Goal: Task Accomplishment & Management: Complete application form

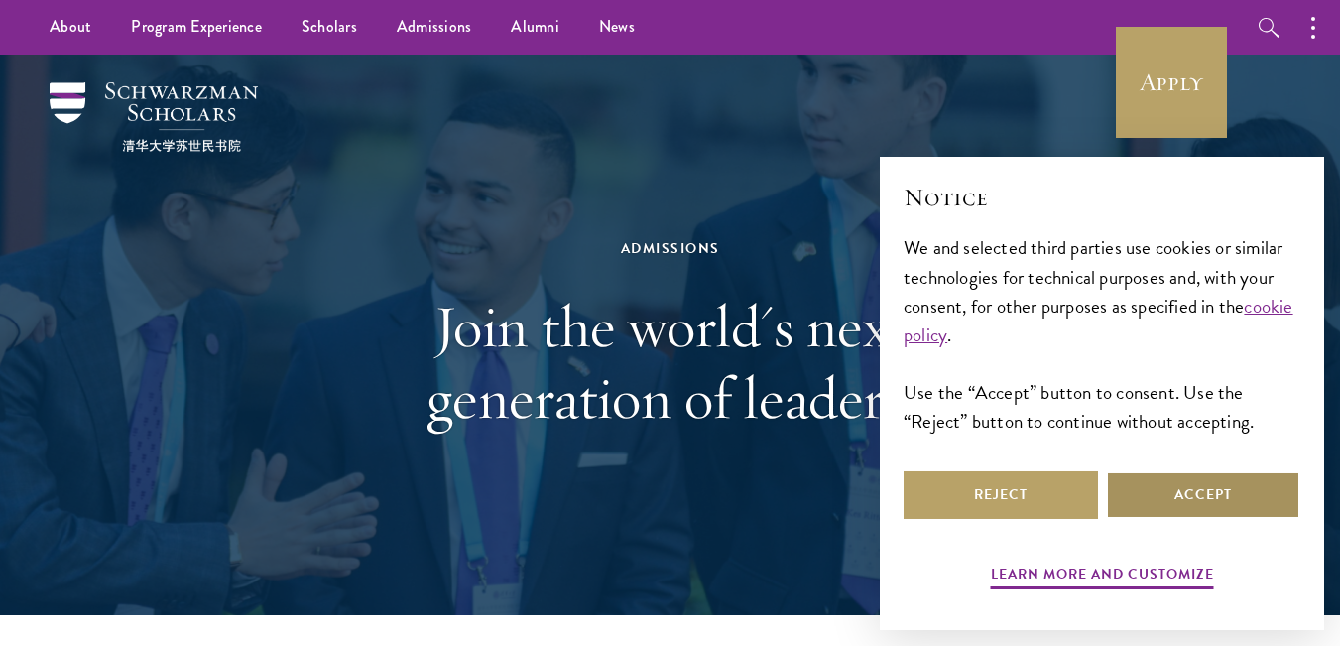
click at [1172, 474] on button "Accept" at bounding box center [1203, 495] width 194 height 48
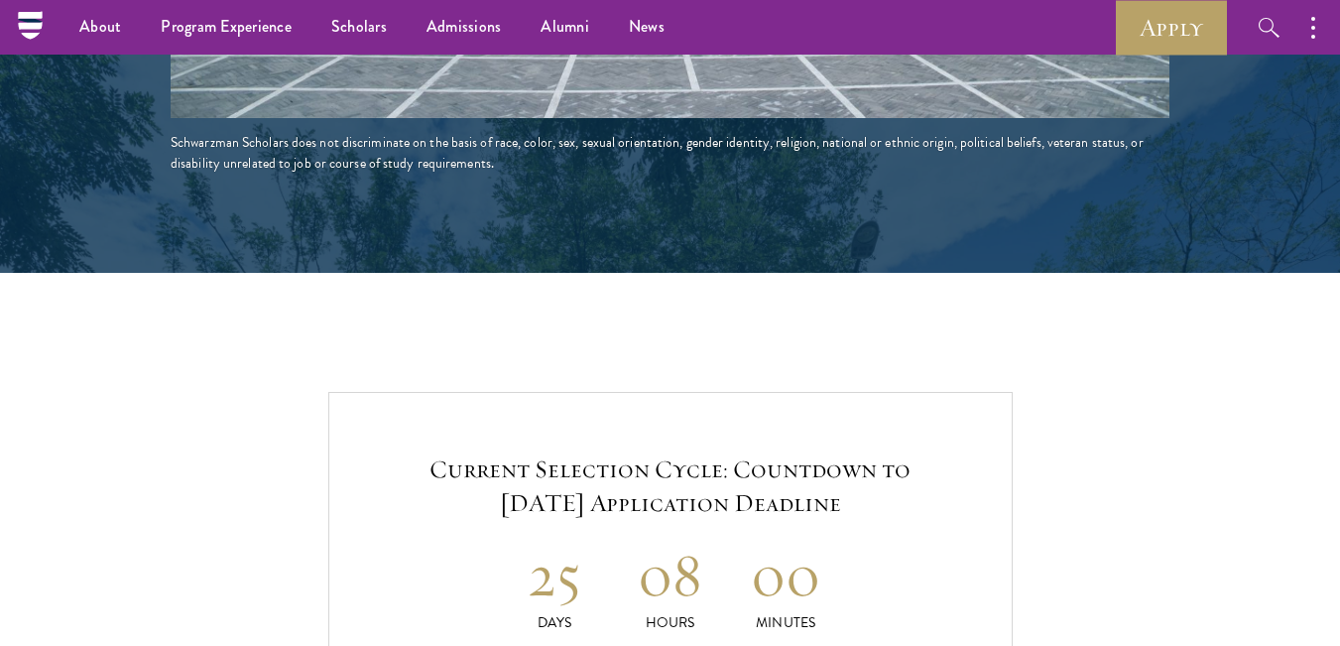
scroll to position [3531, 0]
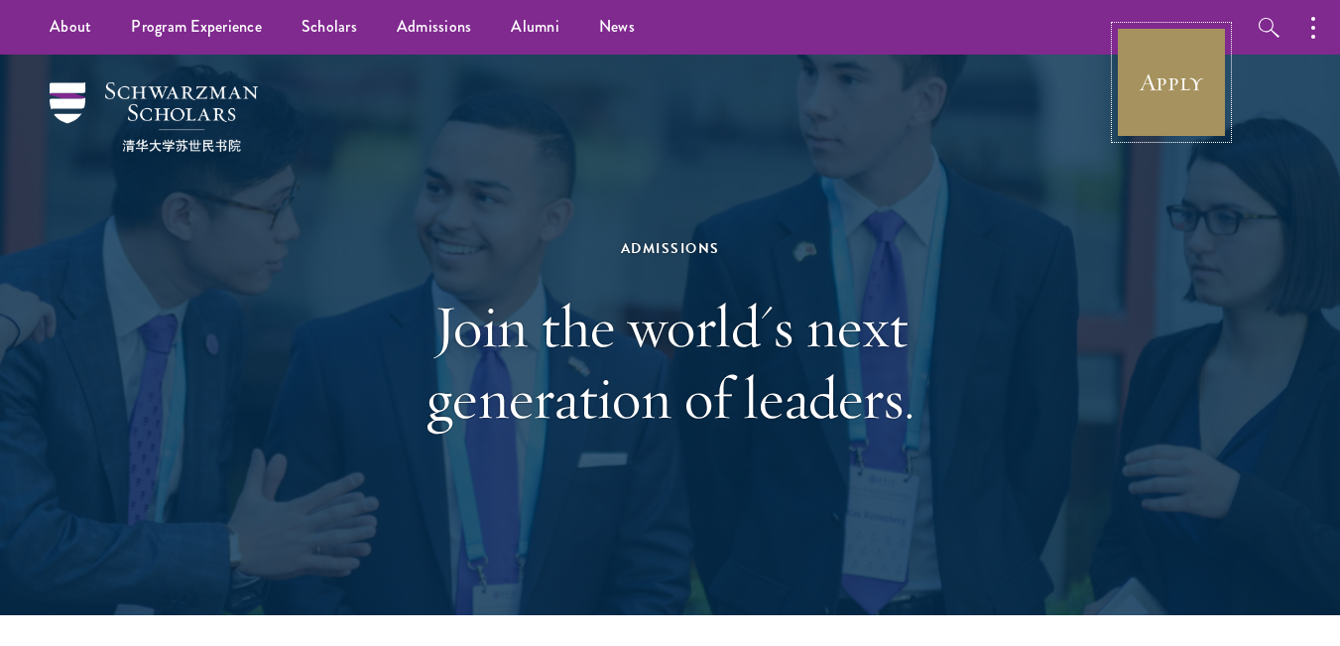
click at [1159, 93] on link "Apply" at bounding box center [1171, 82] width 111 height 111
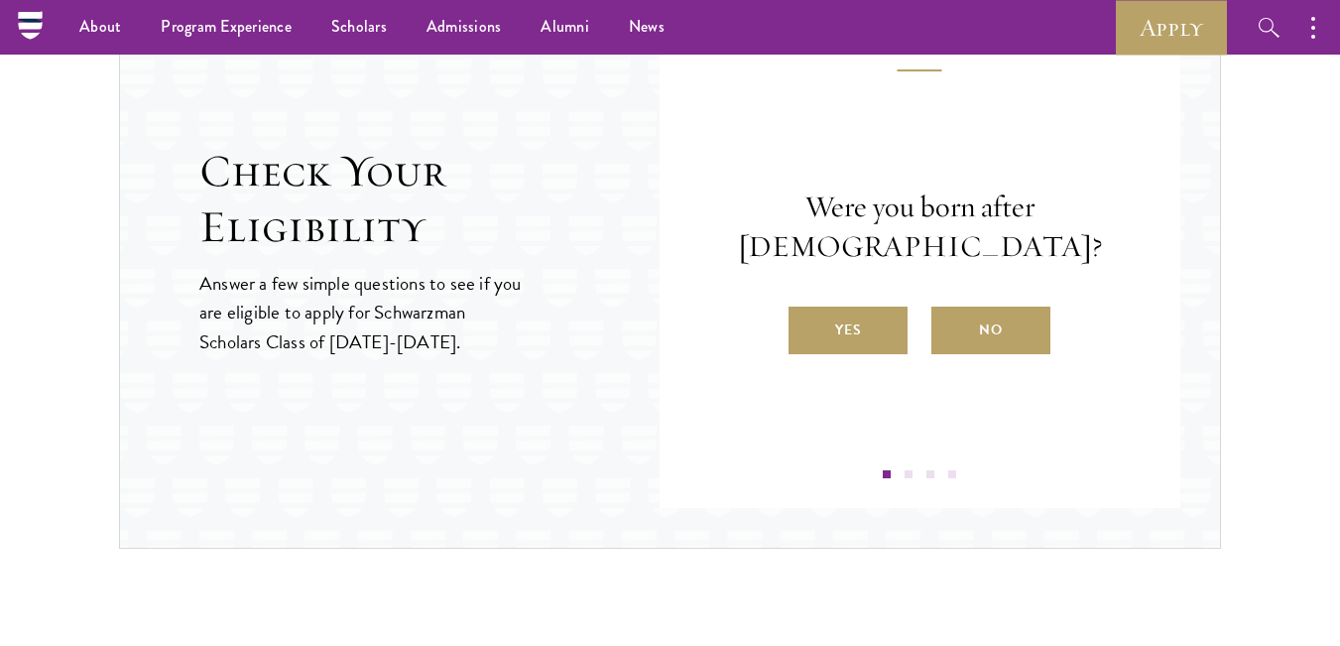
scroll to position [2142, 0]
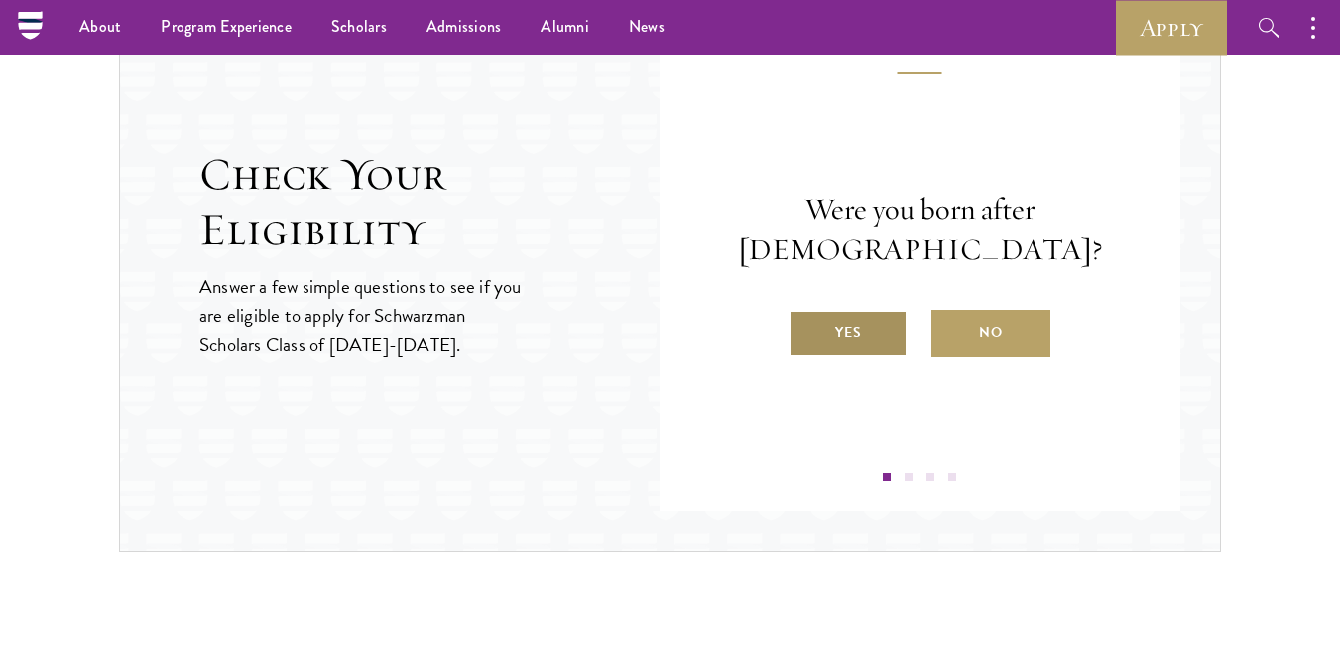
click at [869, 317] on label "Yes" at bounding box center [847, 333] width 119 height 48
click at [806, 317] on input "Yes" at bounding box center [797, 320] width 18 height 18
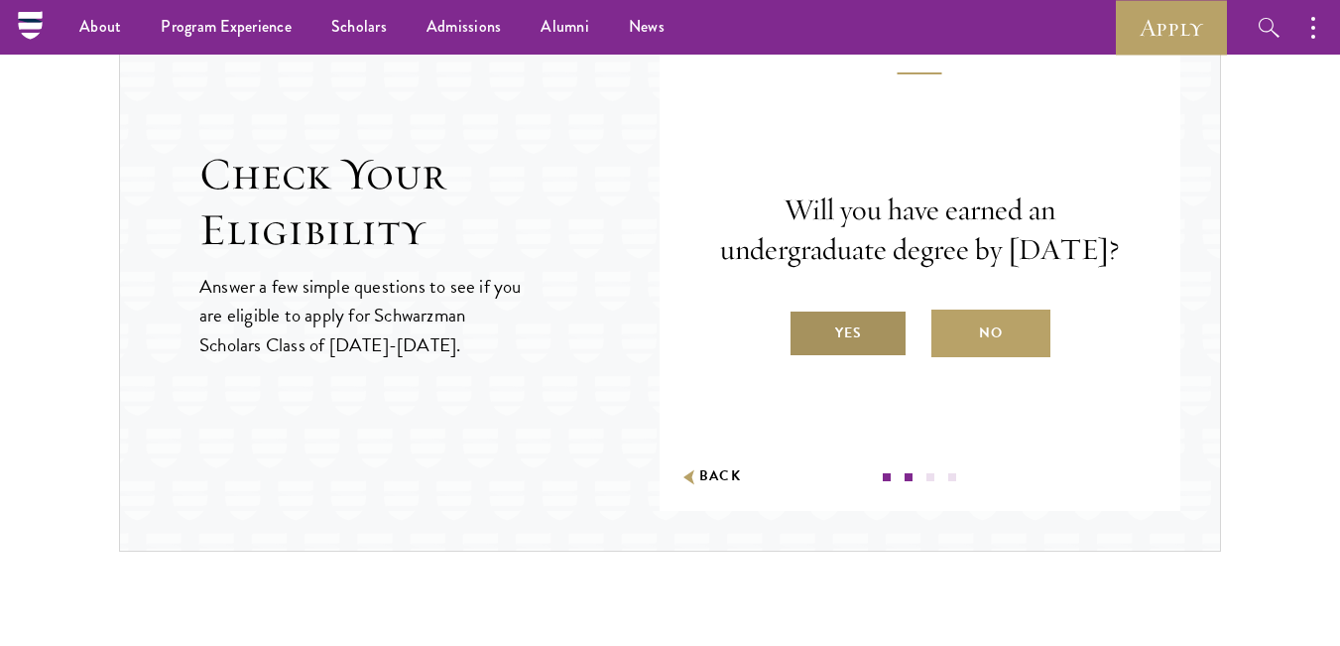
click at [866, 346] on label "Yes" at bounding box center [847, 333] width 119 height 48
click at [806, 329] on input "Yes" at bounding box center [797, 320] width 18 height 18
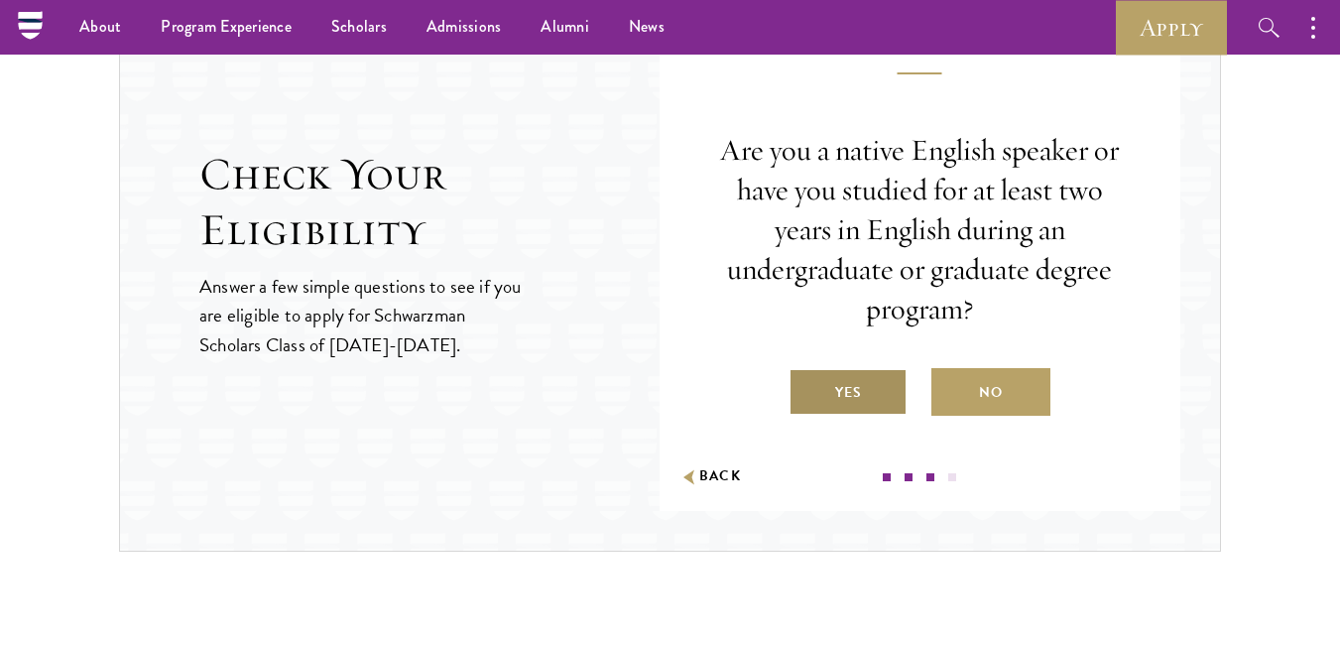
click at [860, 411] on label "Yes" at bounding box center [847, 392] width 119 height 48
click at [806, 389] on input "Yes" at bounding box center [797, 380] width 18 height 18
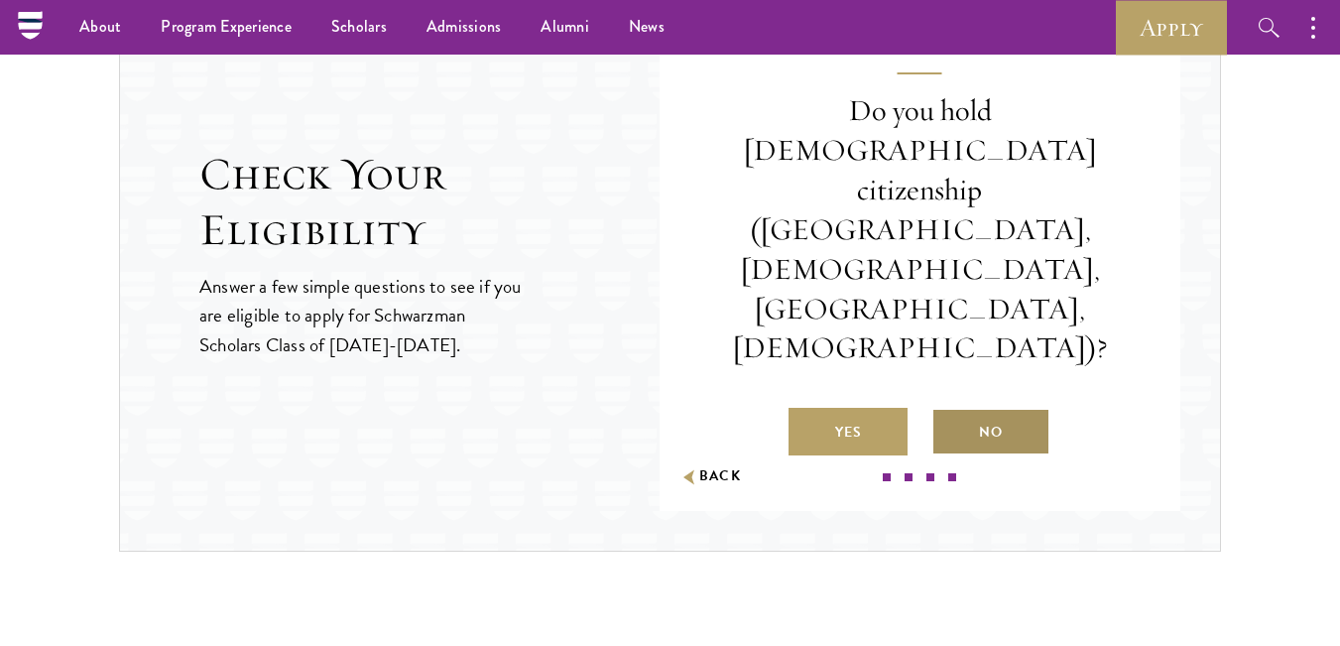
click at [971, 408] on label "No" at bounding box center [990, 432] width 119 height 48
click at [949, 411] on input "No" at bounding box center [940, 420] width 18 height 18
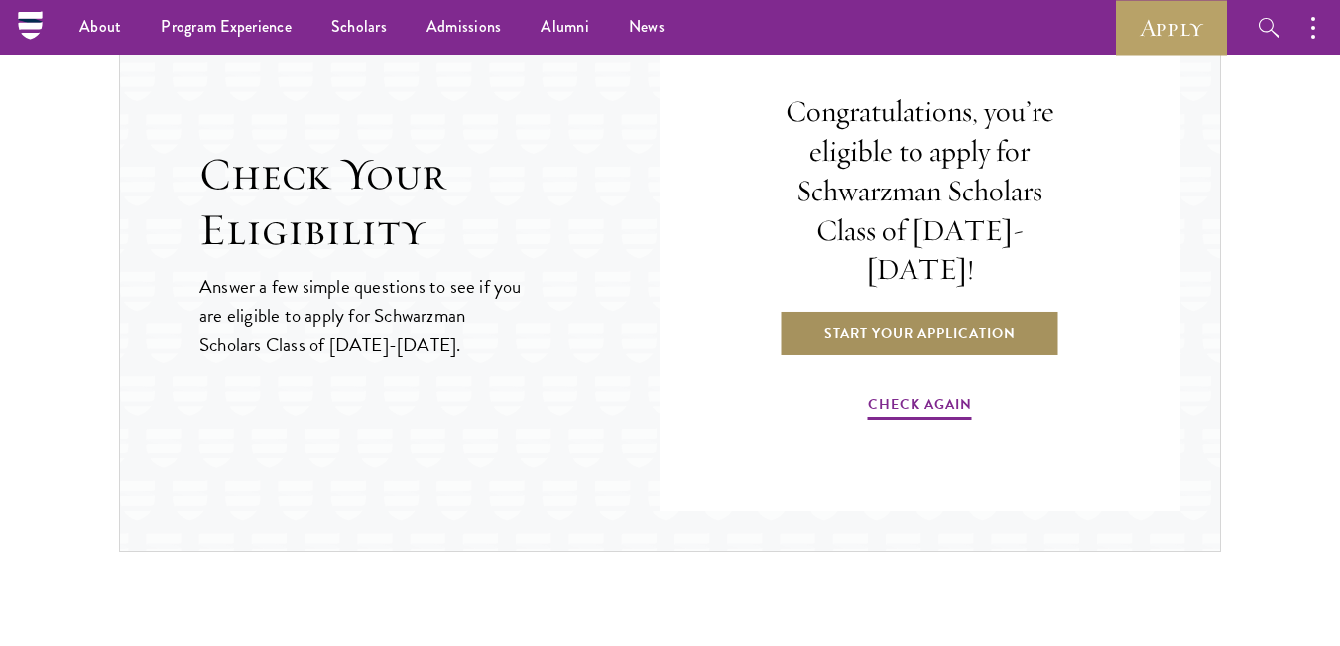
click at [923, 311] on link "Start Your Application" at bounding box center [920, 333] width 281 height 48
